Goal: Navigation & Orientation: Find specific page/section

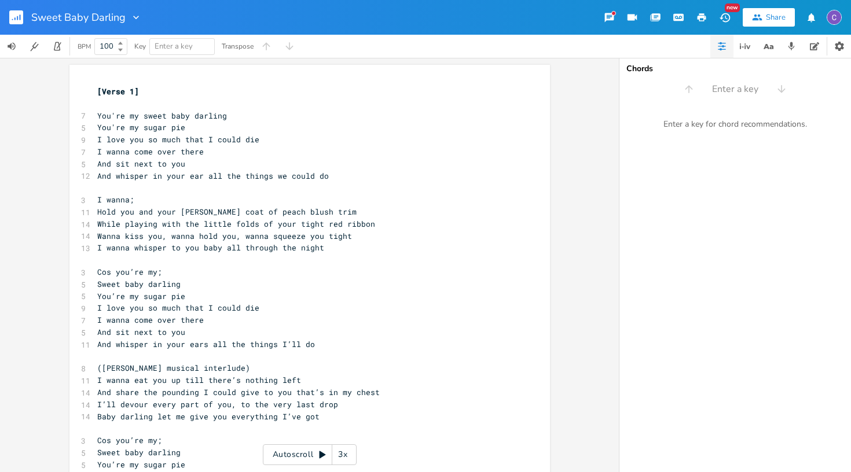
scroll to position [0, 14]
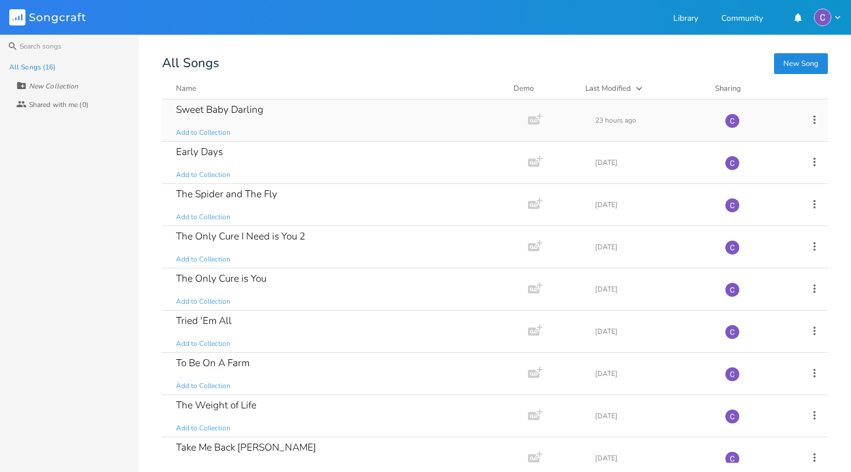
click at [252, 112] on div "Sweet Baby Darling" at bounding box center [219, 110] width 87 height 10
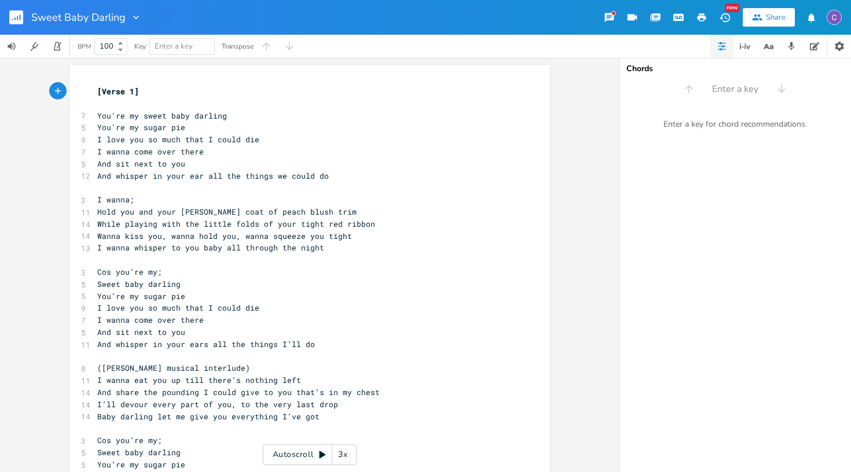
click at [22, 20] on rect "button" at bounding box center [16, 17] width 14 height 14
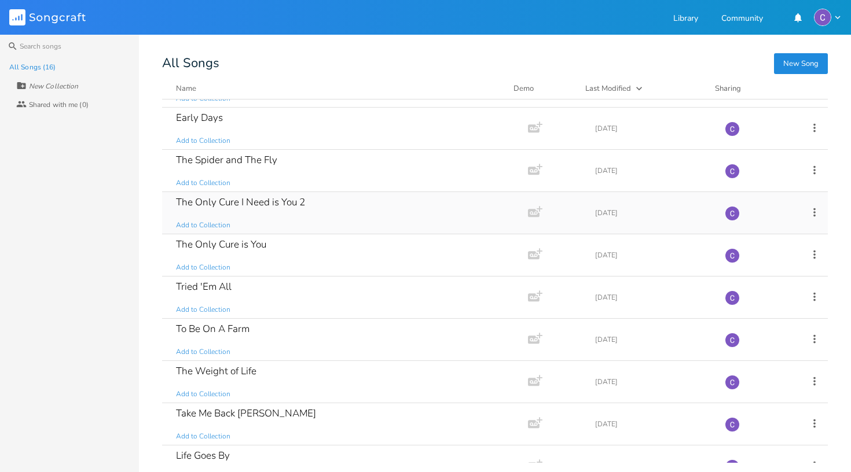
scroll to position [36, 0]
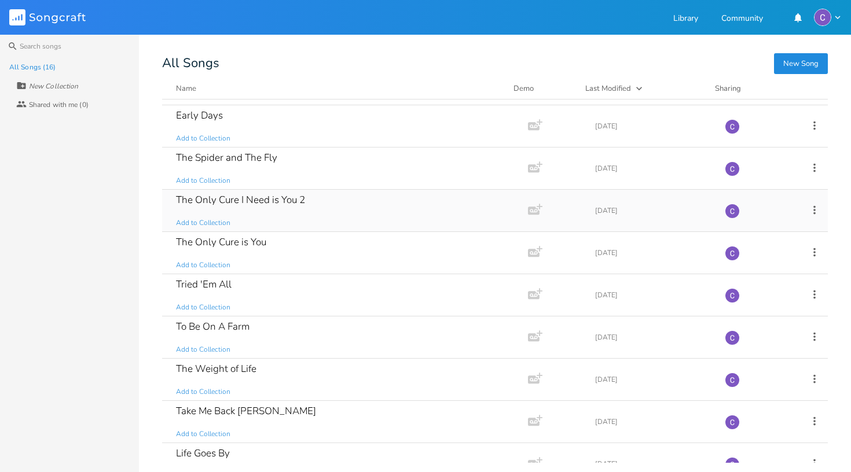
click at [277, 207] on div "The Only Cure I Need is You 2 Add to Collection" at bounding box center [343, 211] width 334 height 42
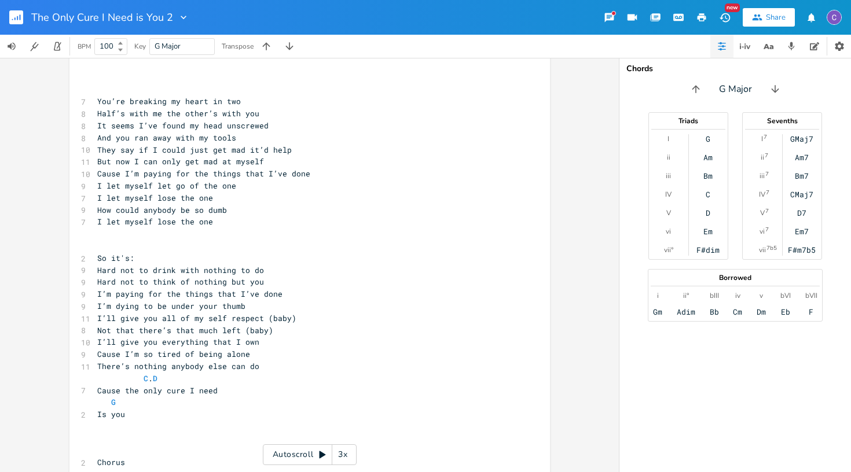
scroll to position [549, 0]
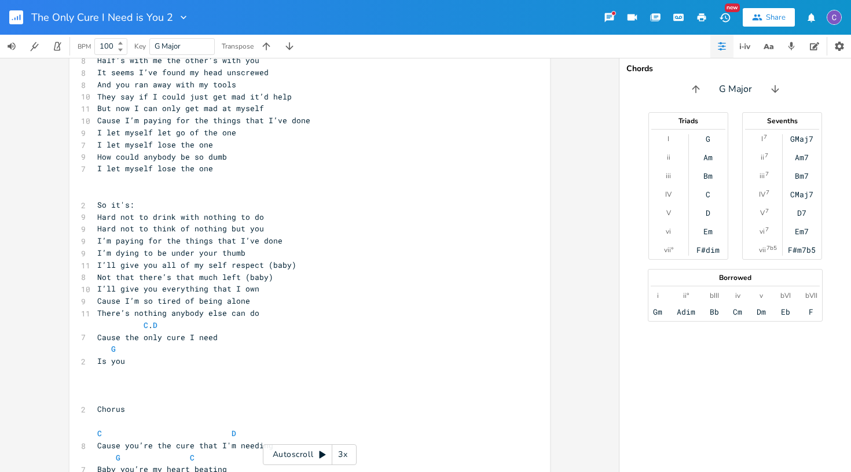
click at [14, 22] on rect "button" at bounding box center [16, 17] width 14 height 14
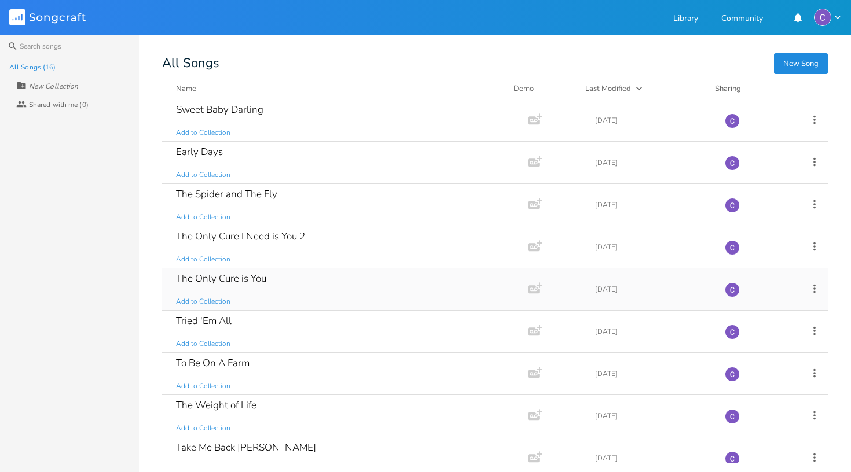
click at [226, 278] on div "The Only Cure is You" at bounding box center [221, 279] width 90 height 10
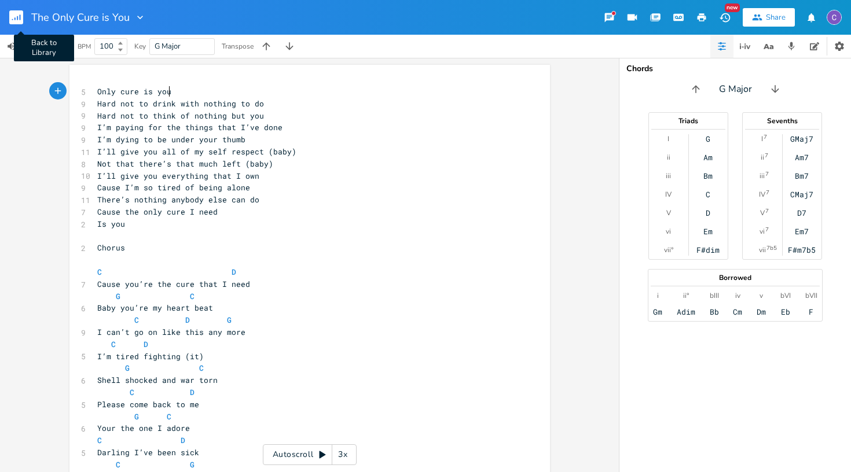
click at [17, 20] on rect "button" at bounding box center [16, 17] width 14 height 14
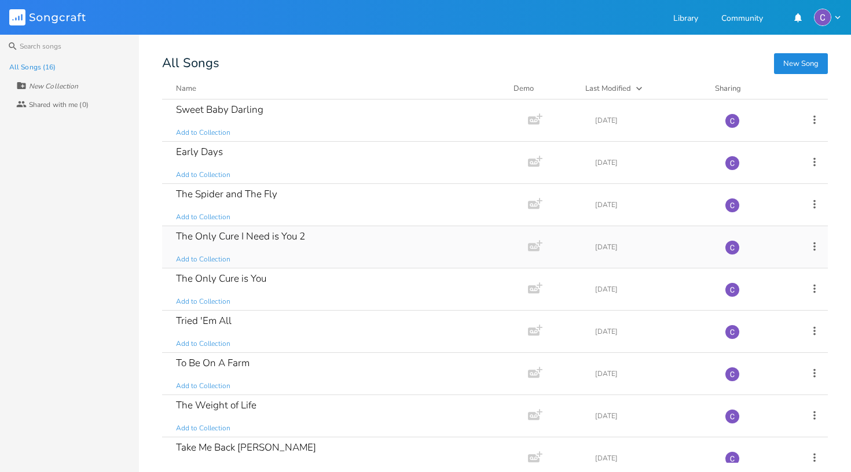
click at [249, 236] on div "The Only Cure I Need is You 2" at bounding box center [240, 237] width 129 height 10
